Goal: Information Seeking & Learning: Learn about a topic

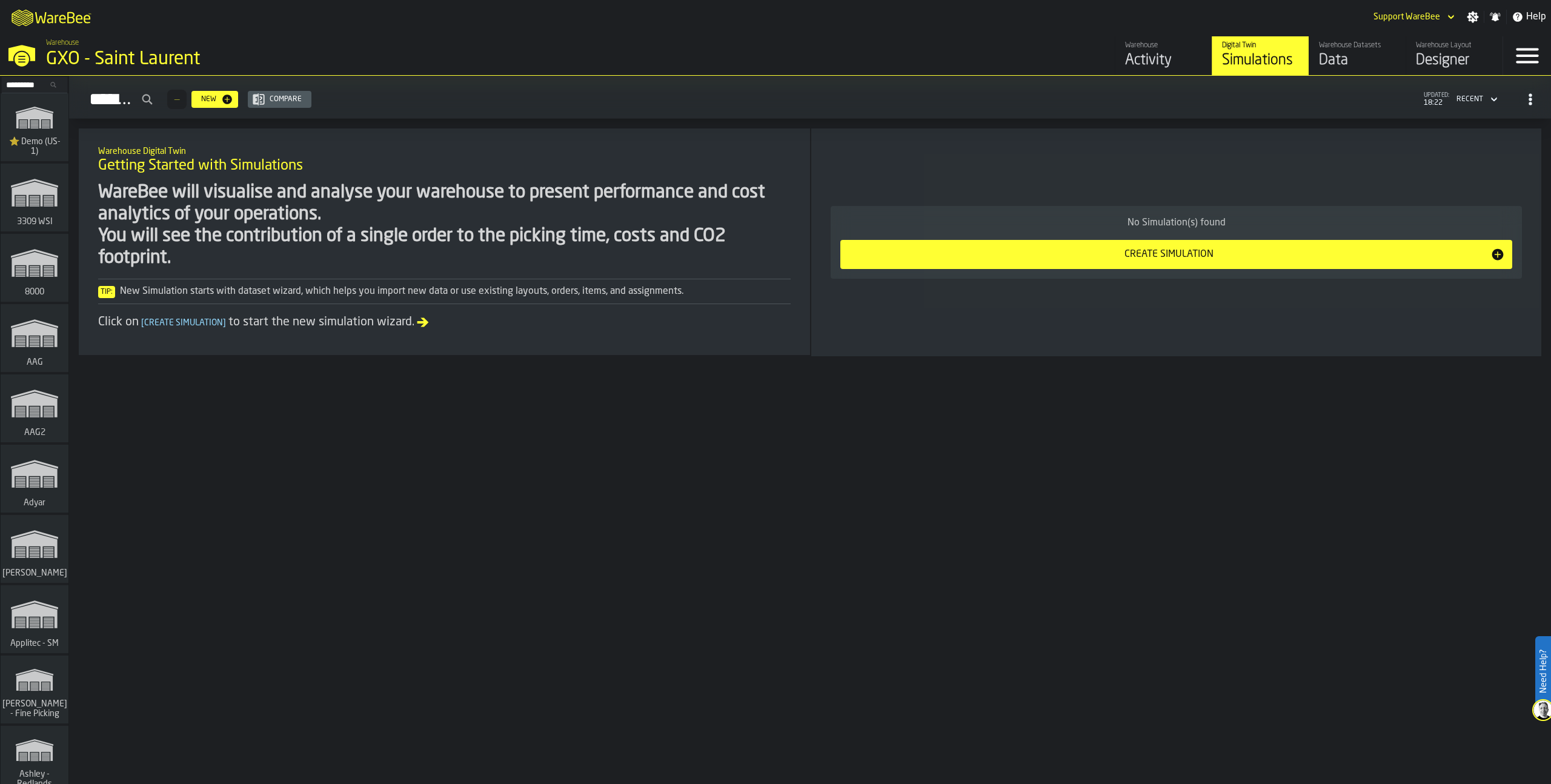
click at [22, 83] on input "Search..." at bounding box center [34, 85] width 63 height 14
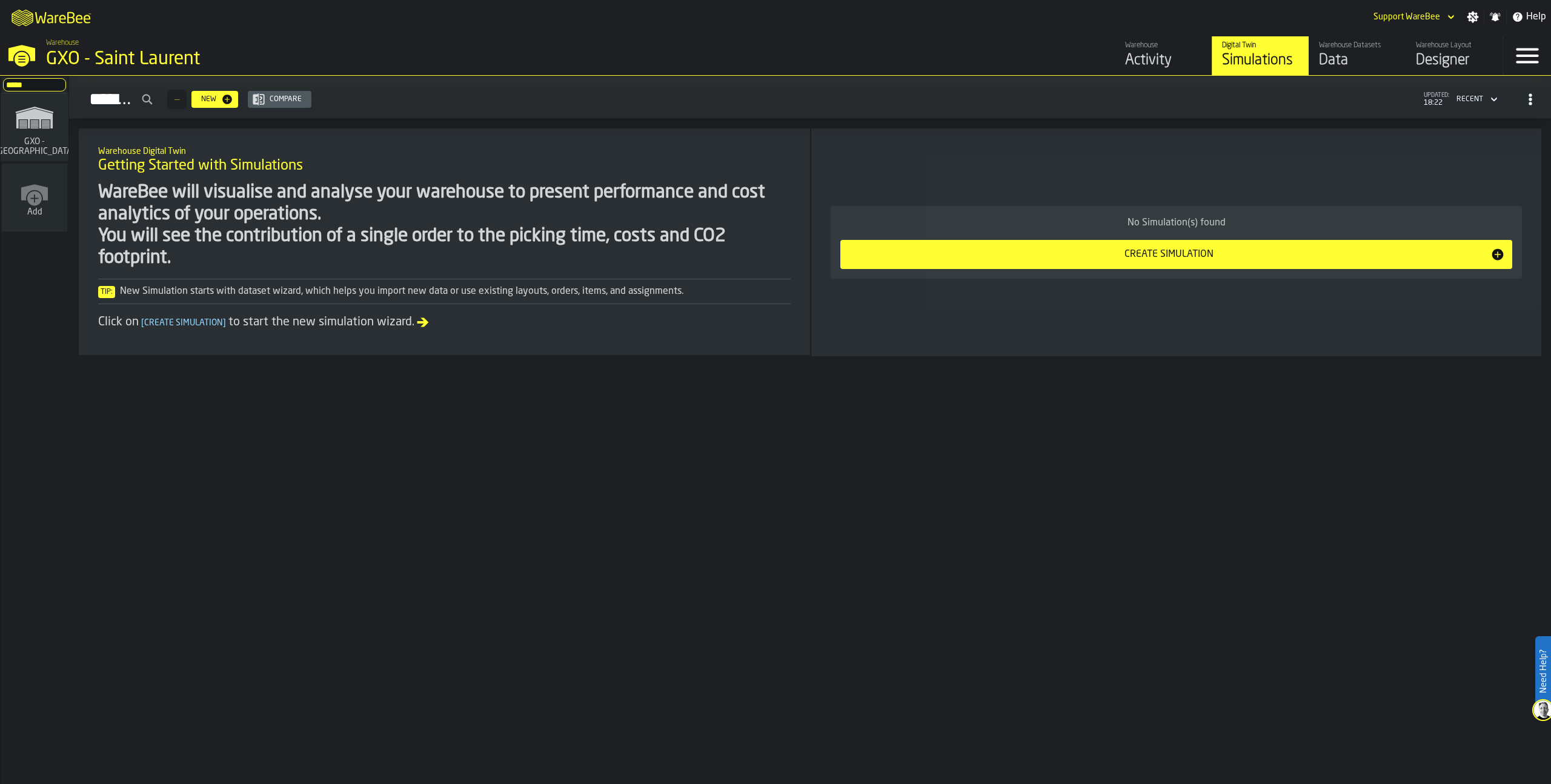
type input "*****"
click at [20, 133] on icon "link-to-/wh/i/ae0cd702-8cb1-4091-b3be-0aee77957c79/simulations" at bounding box center [35, 117] width 58 height 38
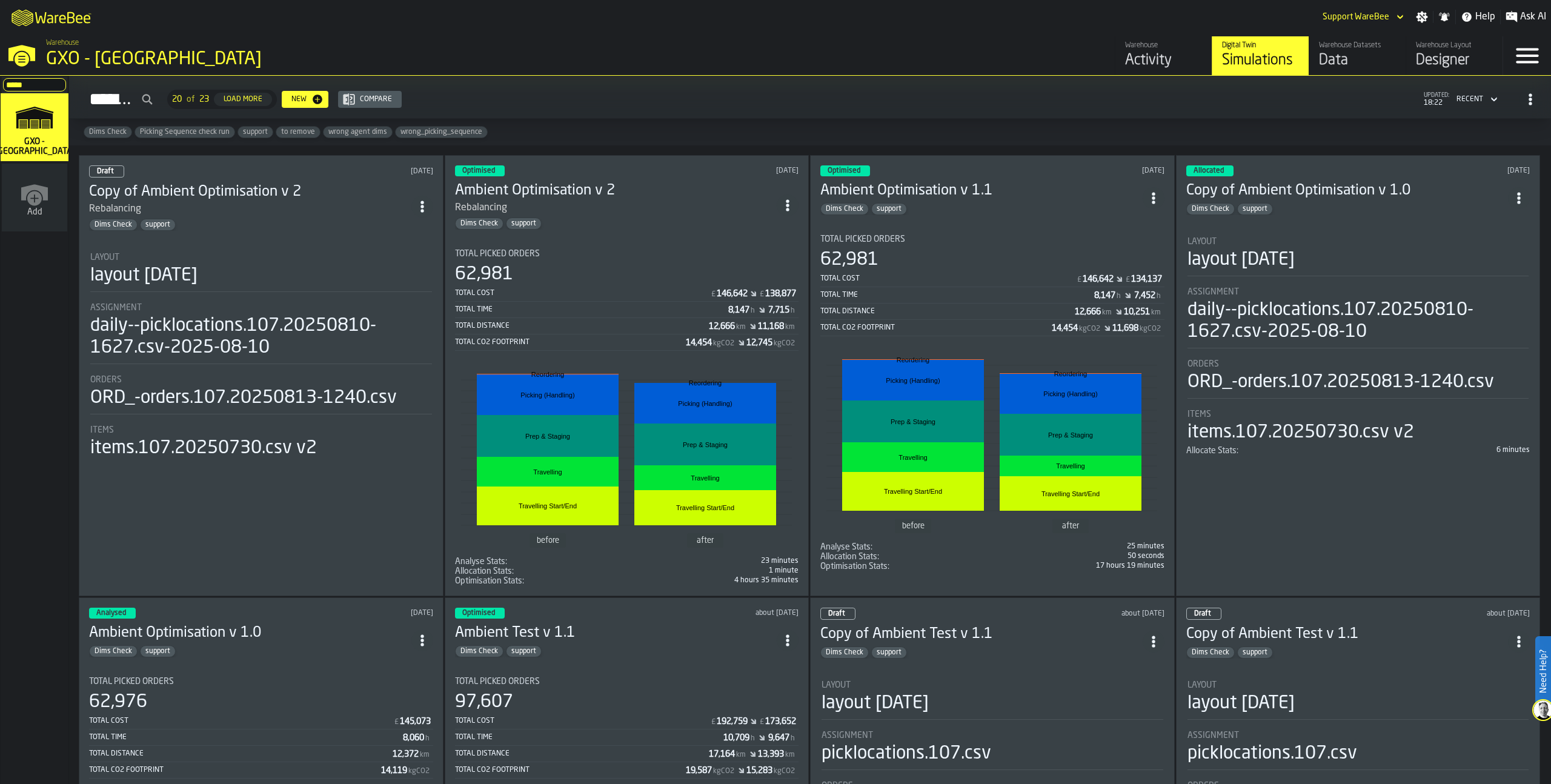
click at [989, 272] on div "Total Cost £ 146,642 £ 134,137" at bounding box center [993, 280] width 345 height 16
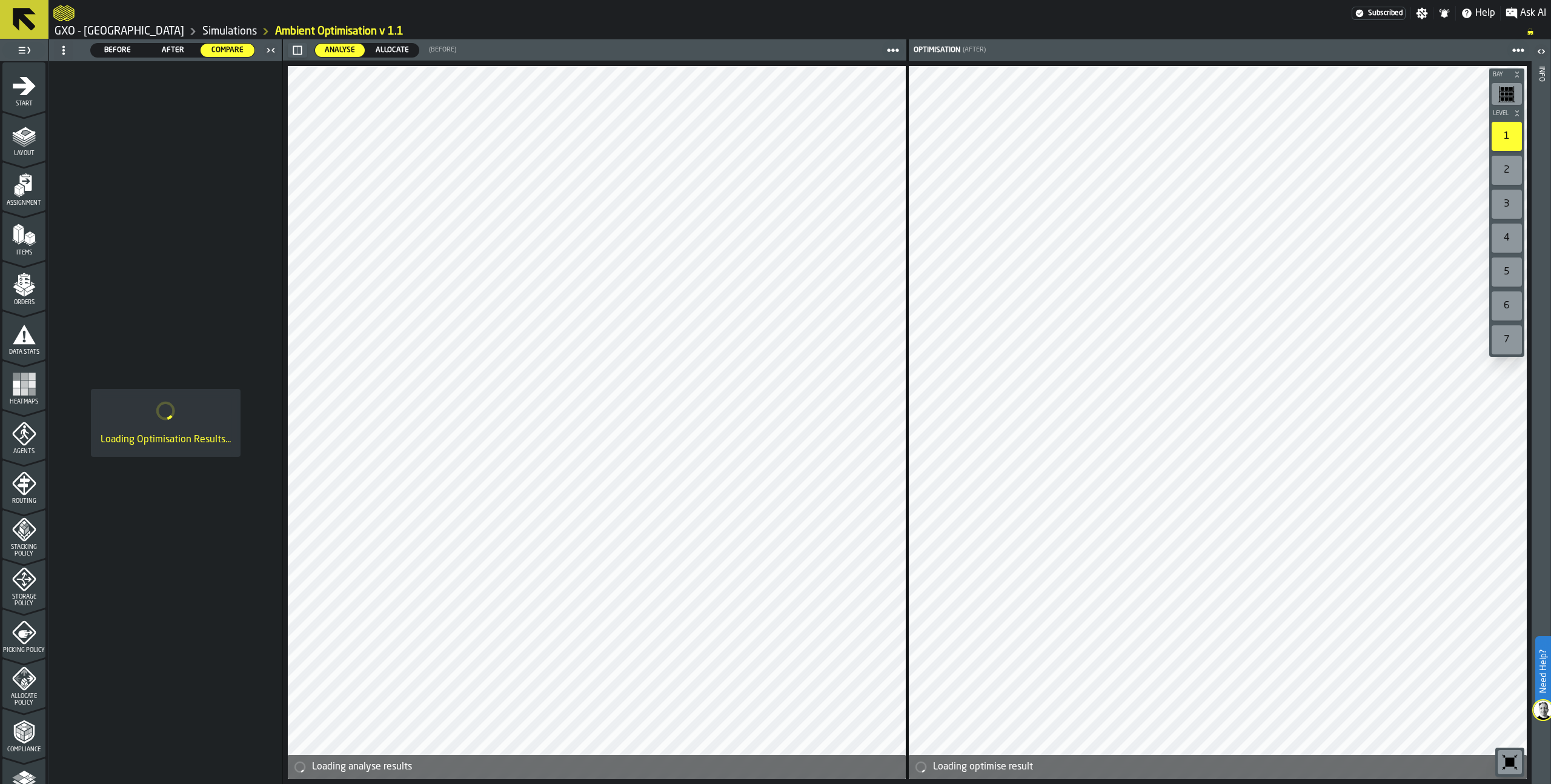
scroll to position [172, 0]
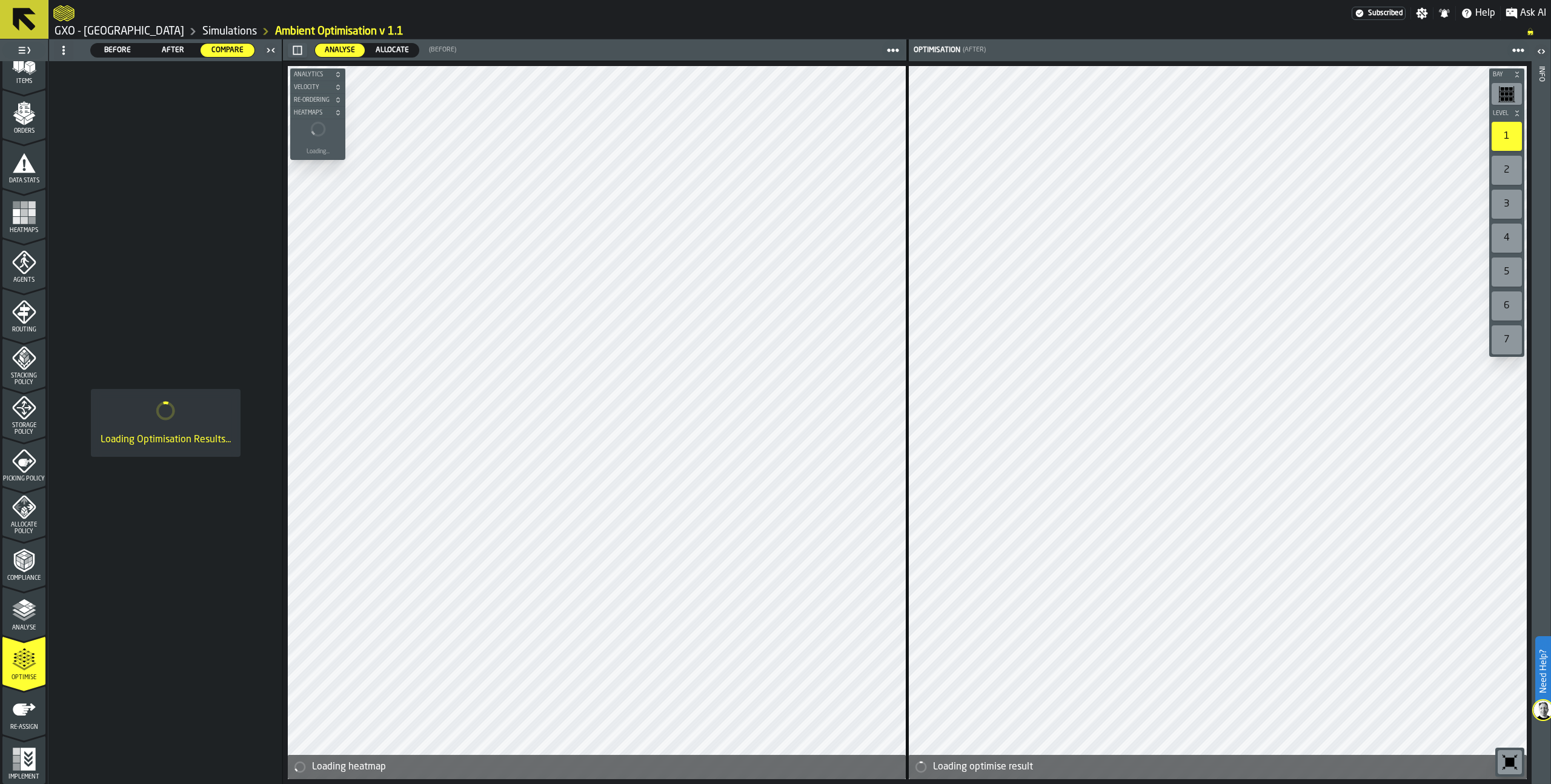
click at [170, 49] on span "After" at bounding box center [173, 50] width 44 height 11
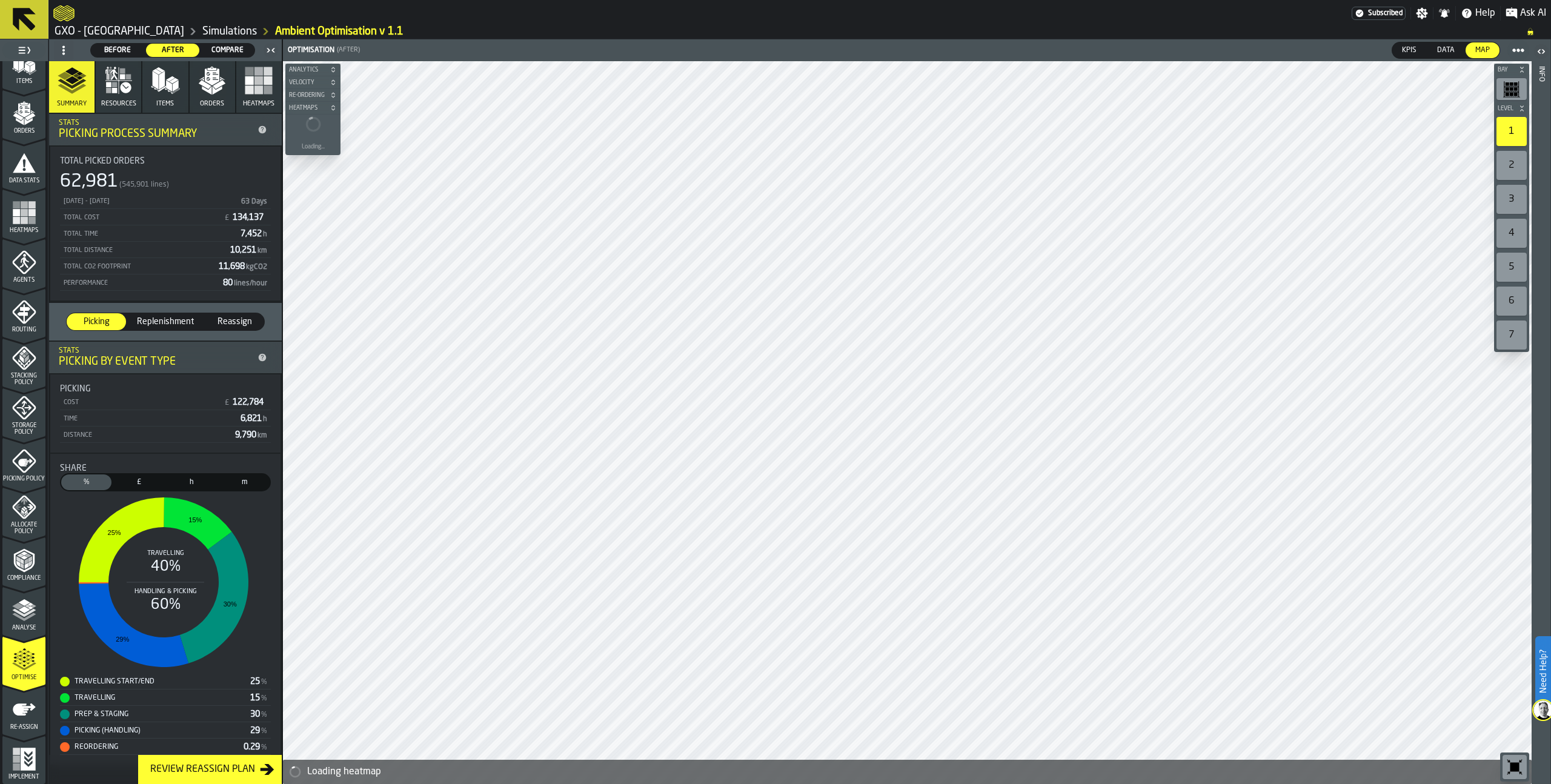
click at [255, 93] on rect "button" at bounding box center [258, 89] width 8 height 8
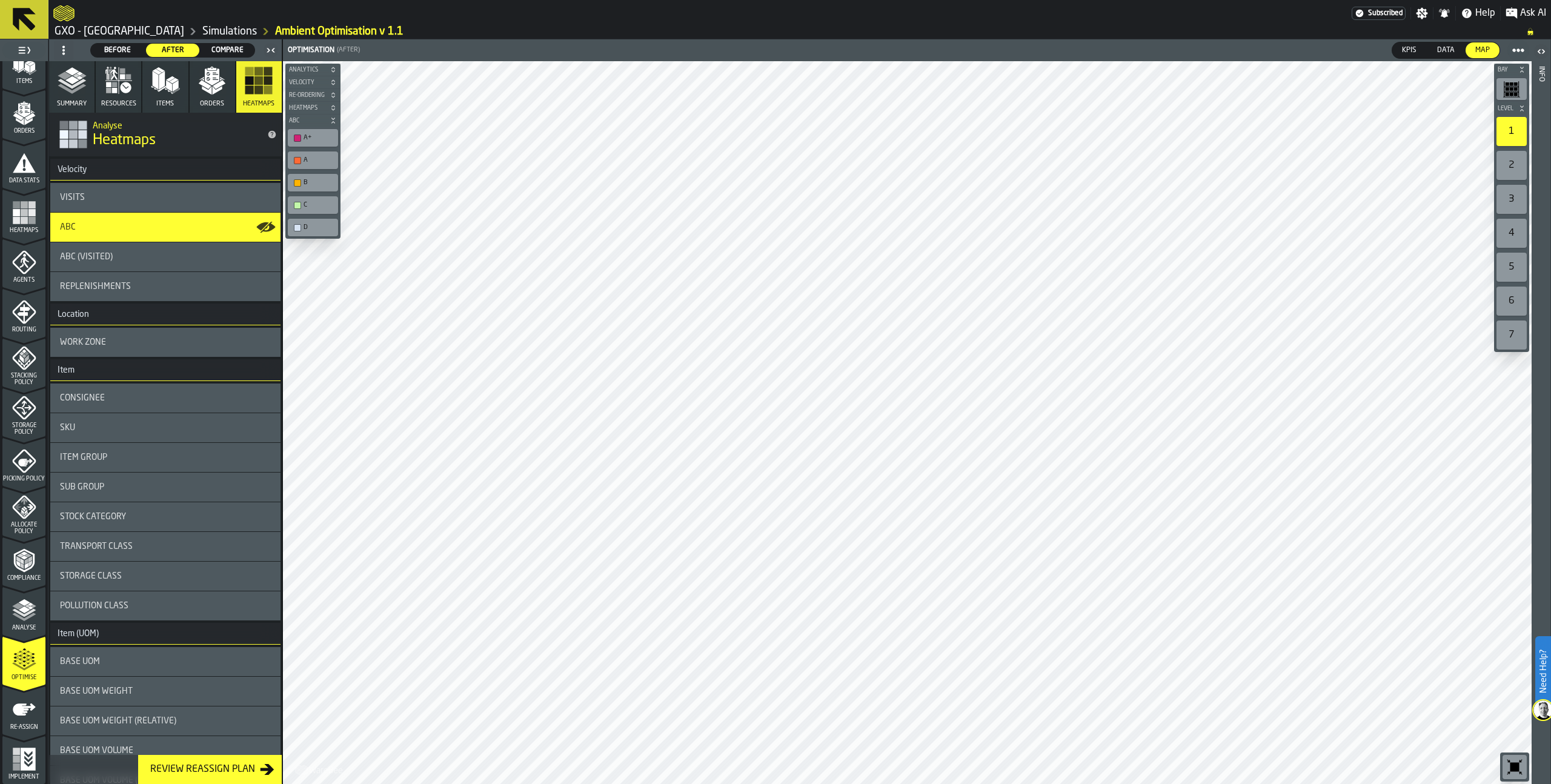
click at [174, 518] on div "Stock Category" at bounding box center [165, 516] width 211 height 10
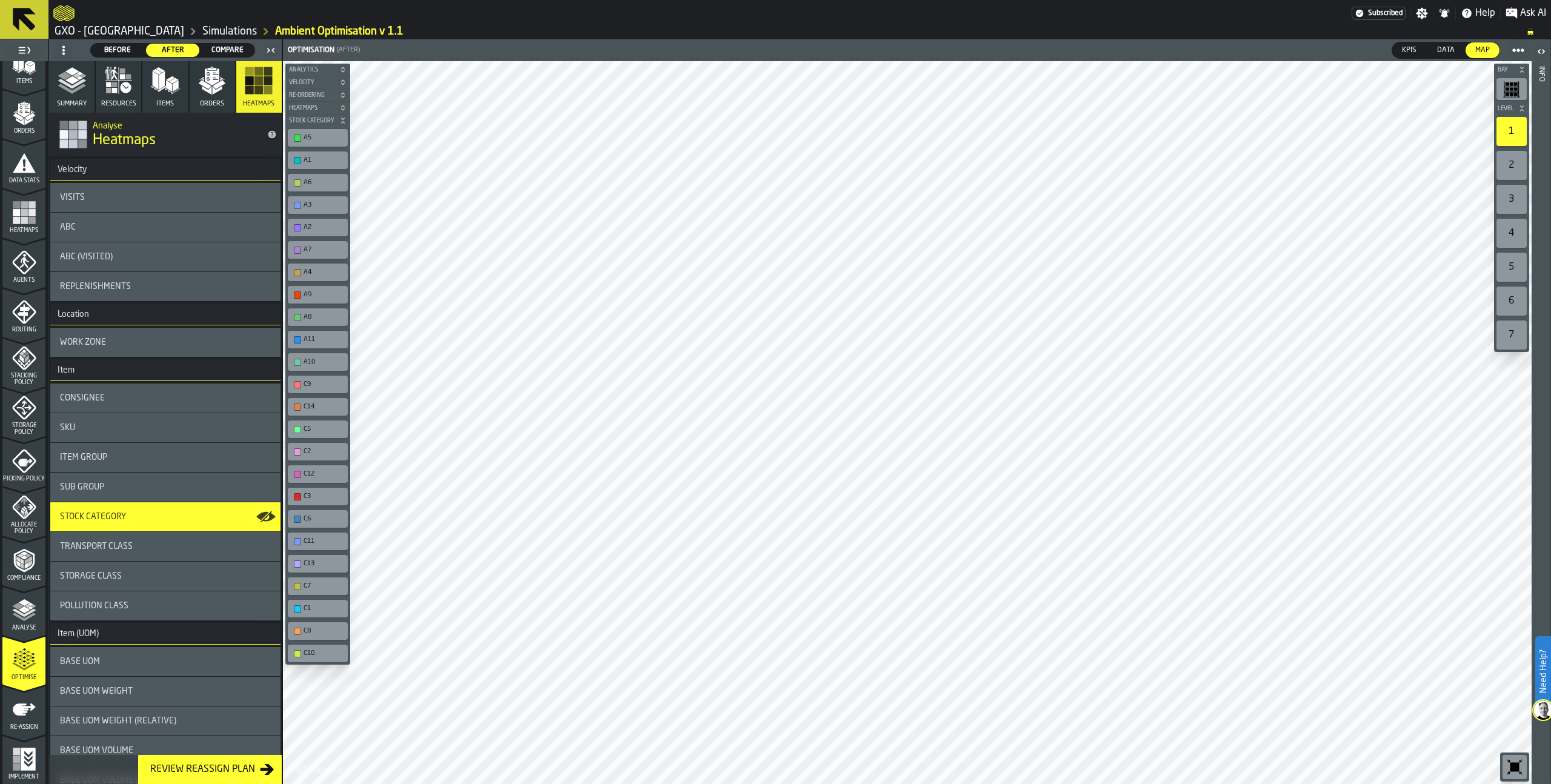
click at [18, 422] on span "Storage Policy" at bounding box center [24, 429] width 43 height 14
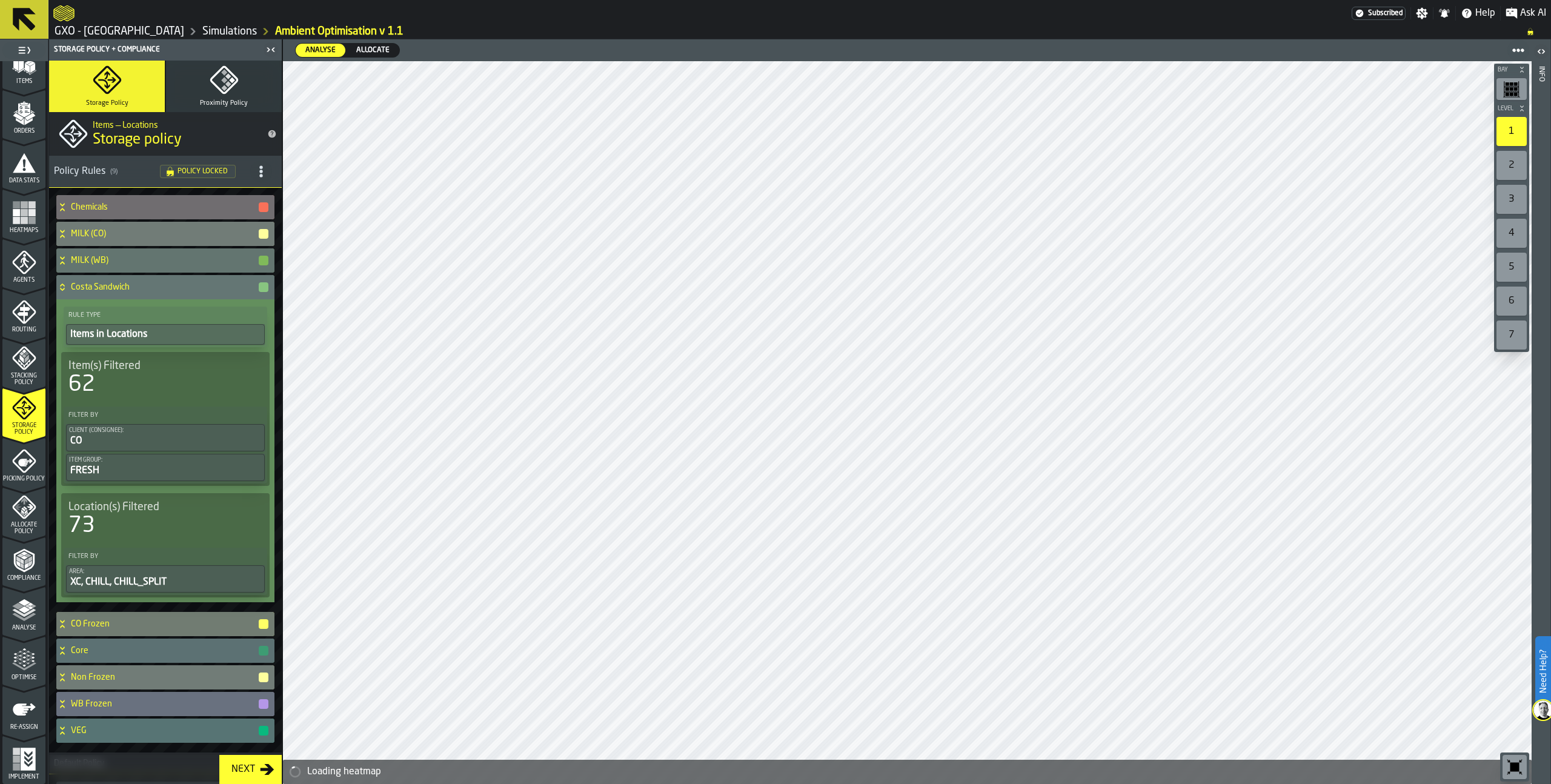
click at [191, 71] on button "Proximity Policy" at bounding box center [224, 86] width 116 height 51
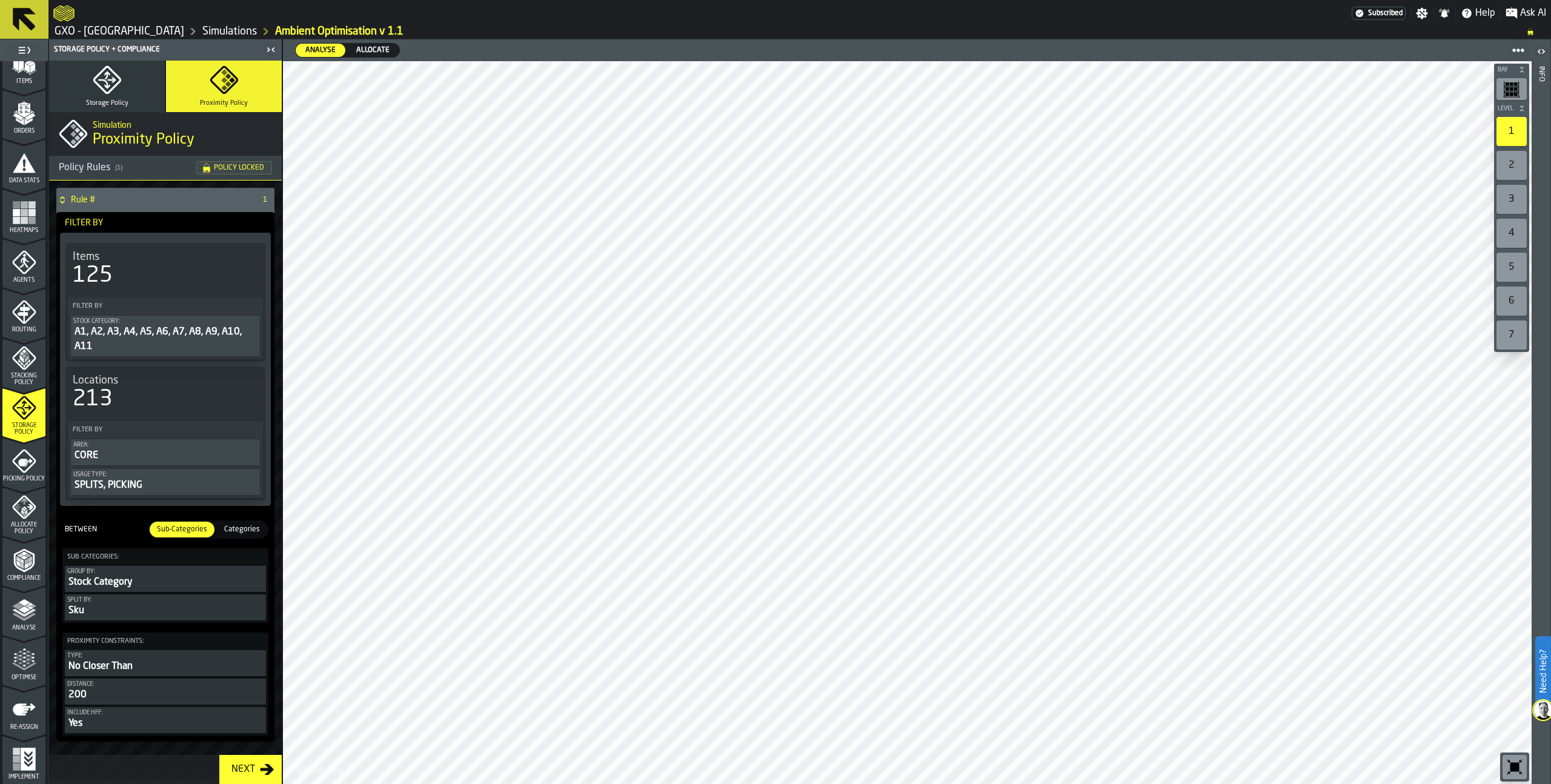
click at [16, 670] on icon "menu Optimise" at bounding box center [24, 660] width 25 height 25
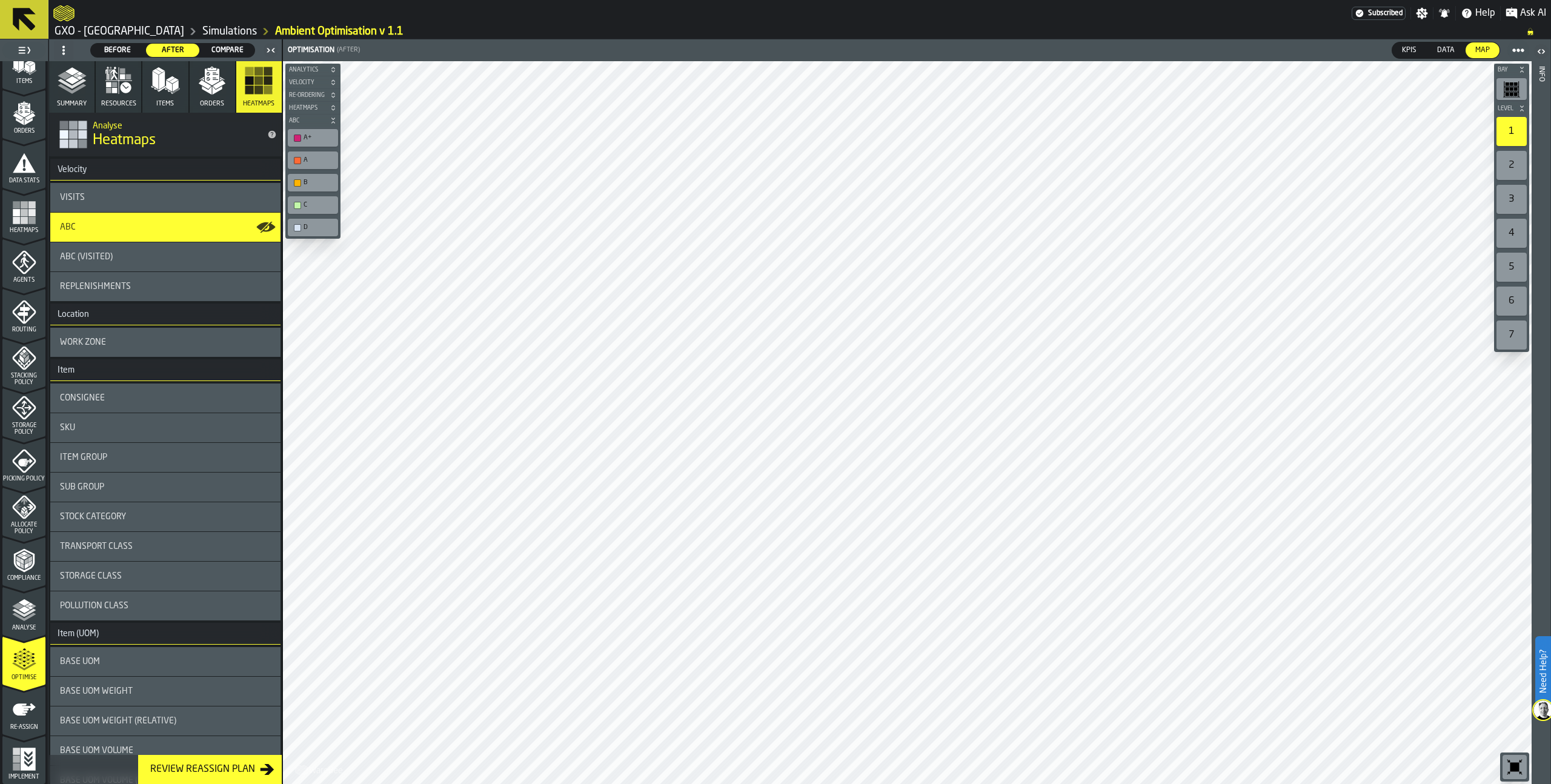
click at [136, 514] on div "Stock Category" at bounding box center [165, 516] width 211 height 10
